Goal: Information Seeking & Learning: Learn about a topic

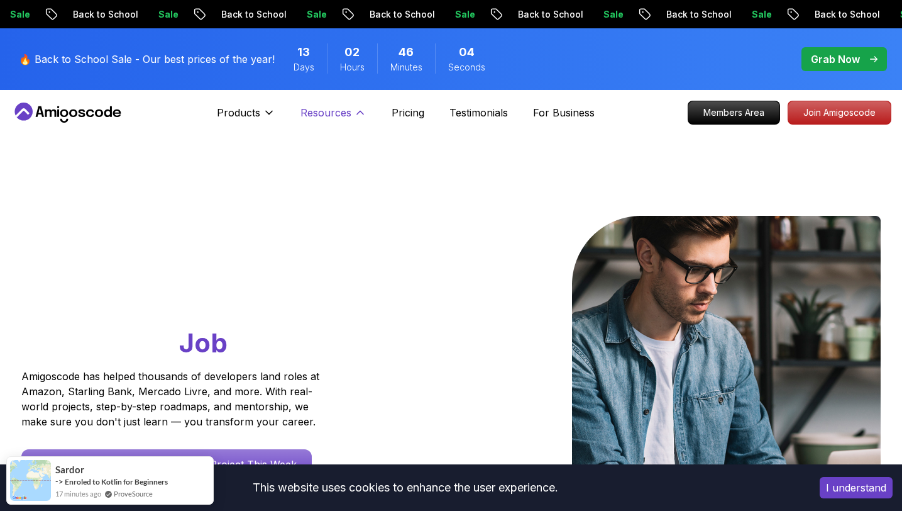
click at [337, 115] on p "Resources" at bounding box center [326, 112] width 51 height 15
click at [339, 113] on p "Resources" at bounding box center [333, 112] width 51 height 15
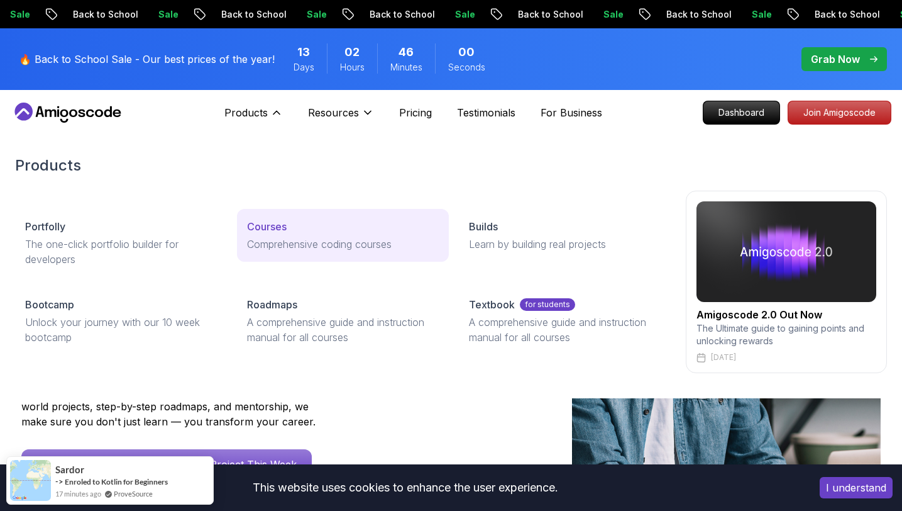
click at [285, 246] on p "Comprehensive coding courses" at bounding box center [343, 243] width 192 height 15
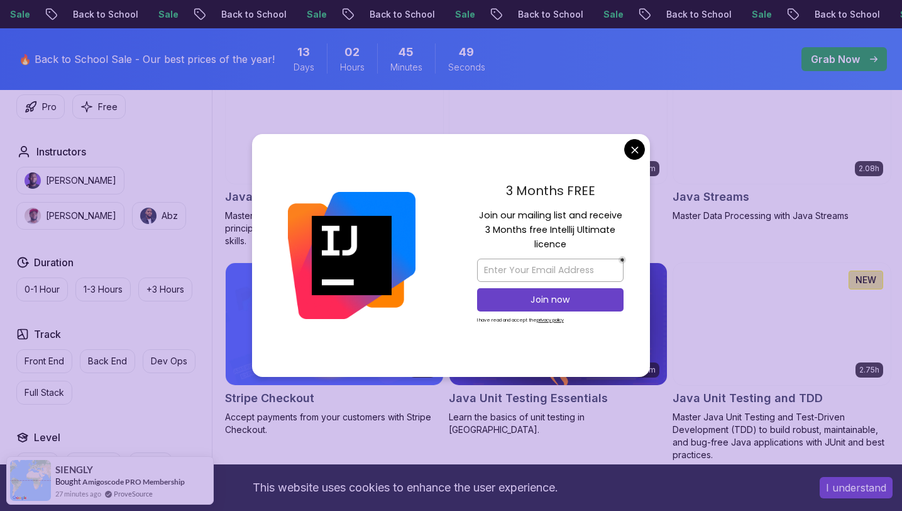
scroll to position [2102, 0]
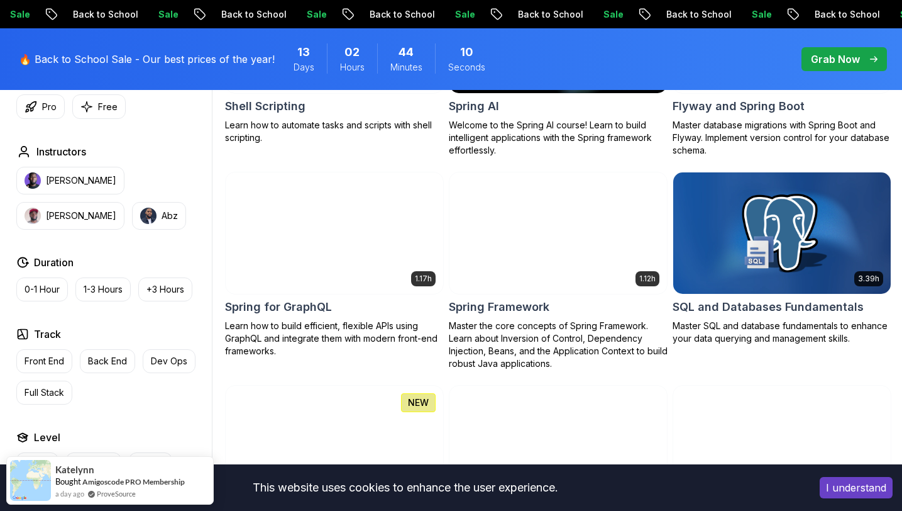
scroll to position [3221, 0]
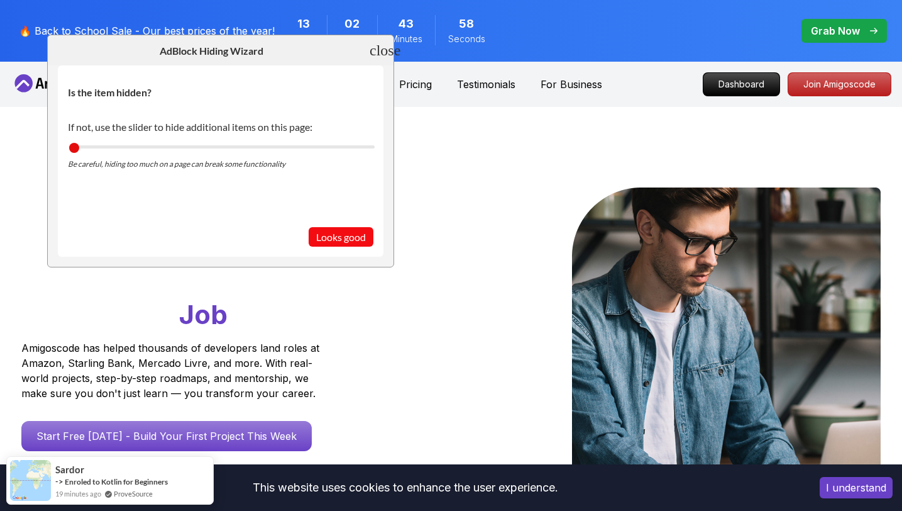
click at [338, 250] on section "Is the item hidden? Blocked element: DIV [ class="overflow-hidden py-3 bg-black…" at bounding box center [221, 160] width 326 height 191
click at [343, 237] on button "Looks good" at bounding box center [341, 236] width 65 height 19
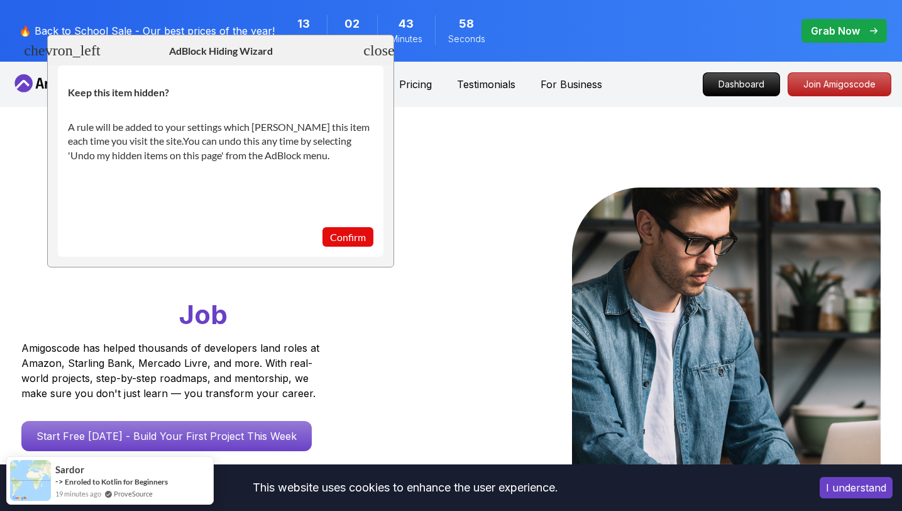
click at [348, 233] on button "Confirm" at bounding box center [348, 236] width 51 height 19
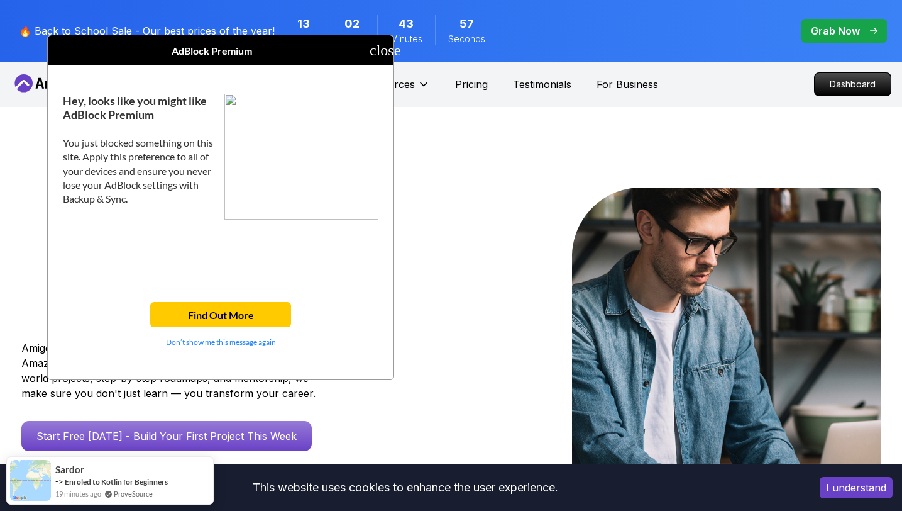
click at [390, 47] on header "AdBlock Premium close" at bounding box center [221, 50] width 346 height 30
click at [382, 51] on icon "close" at bounding box center [385, 50] width 31 height 15
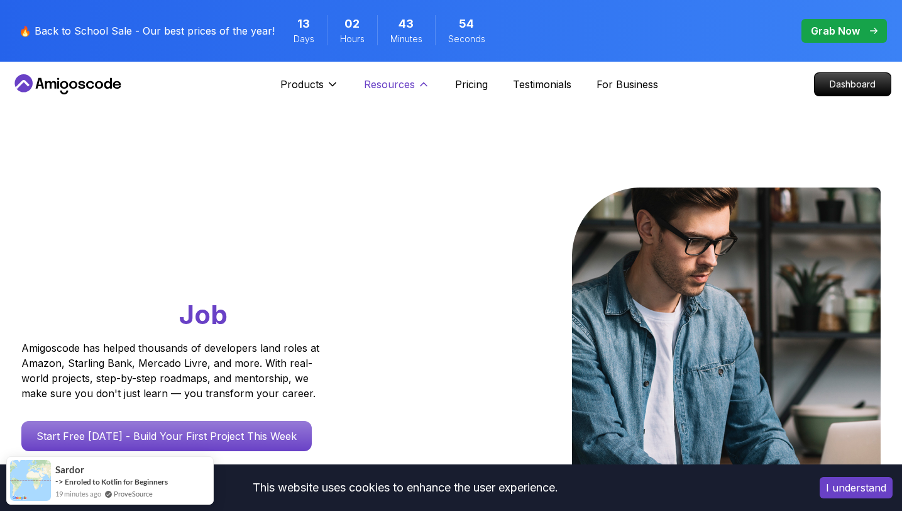
click at [365, 84] on p "Resources" at bounding box center [389, 84] width 51 height 15
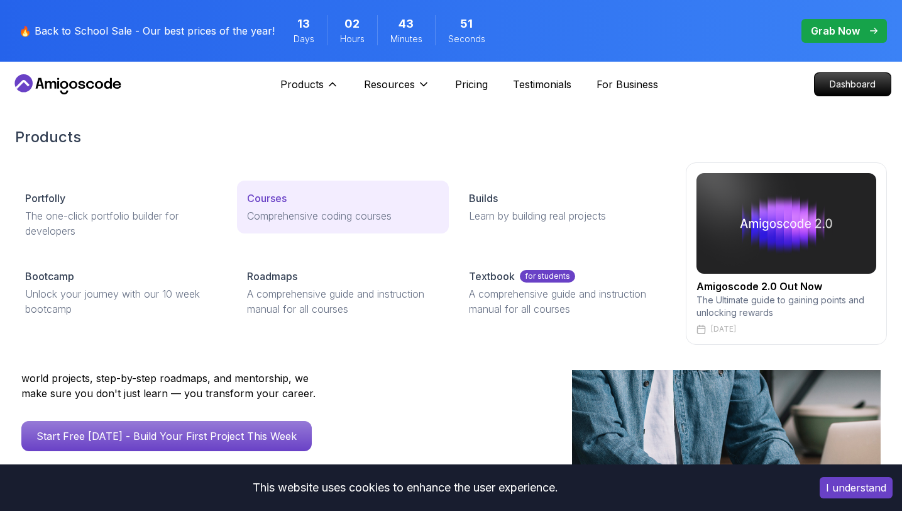
click at [262, 219] on p "Comprehensive coding courses" at bounding box center [343, 215] width 192 height 15
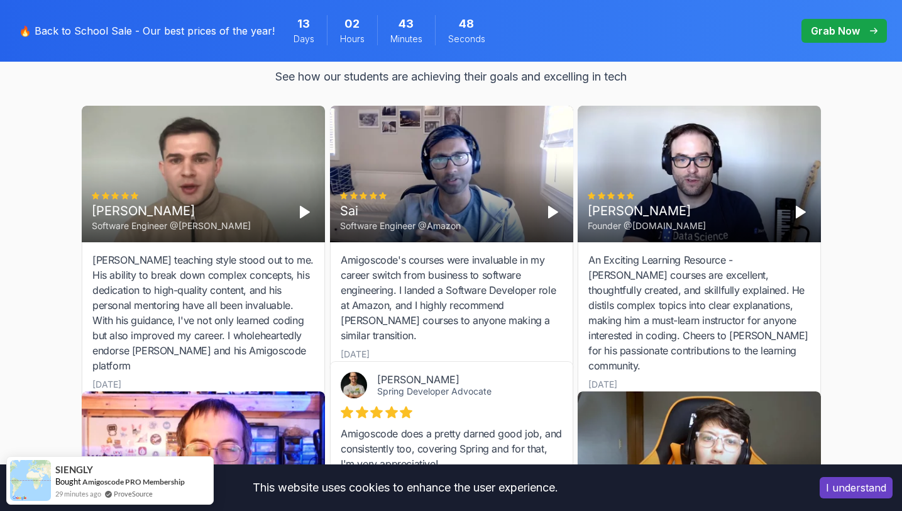
scroll to position [4183, 0]
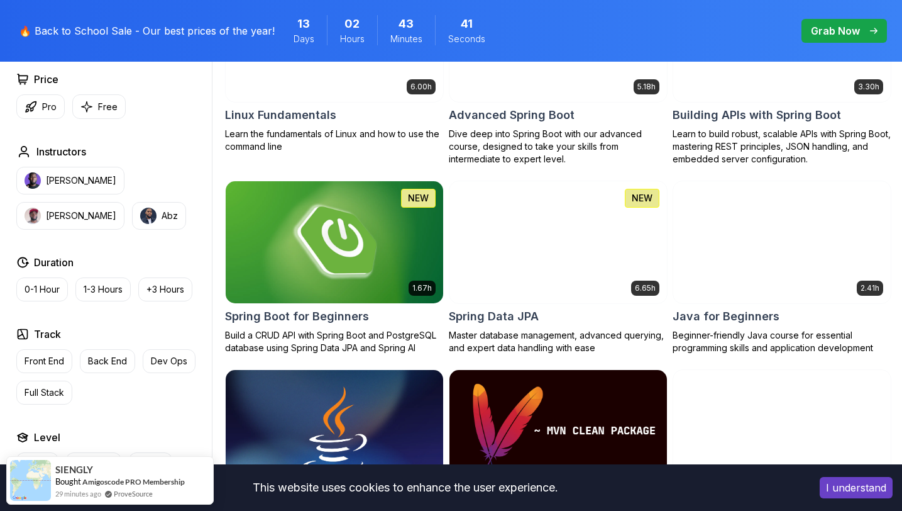
scroll to position [505, 0]
